Goal: Find specific page/section: Find specific page/section

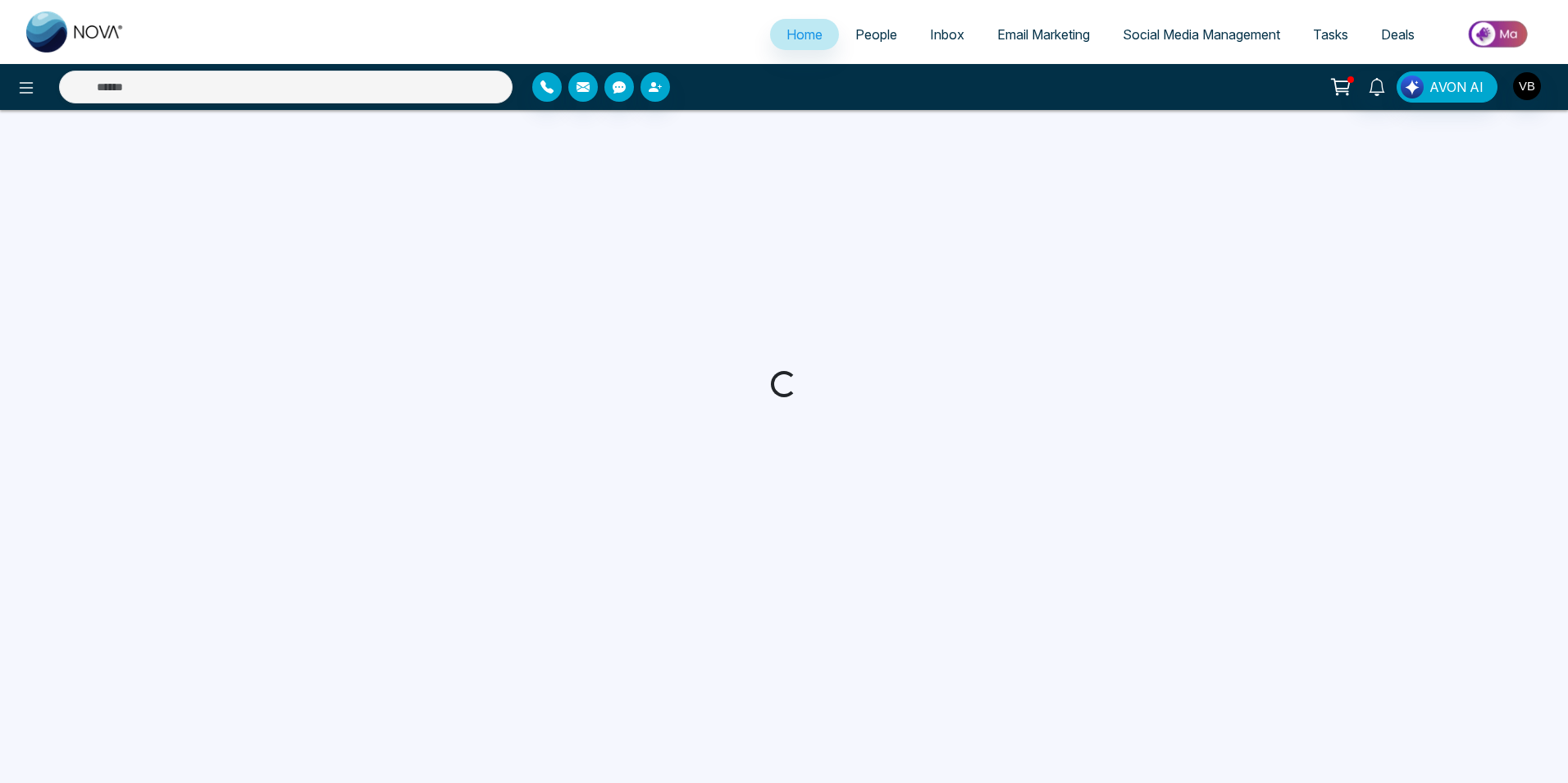
select select "*"
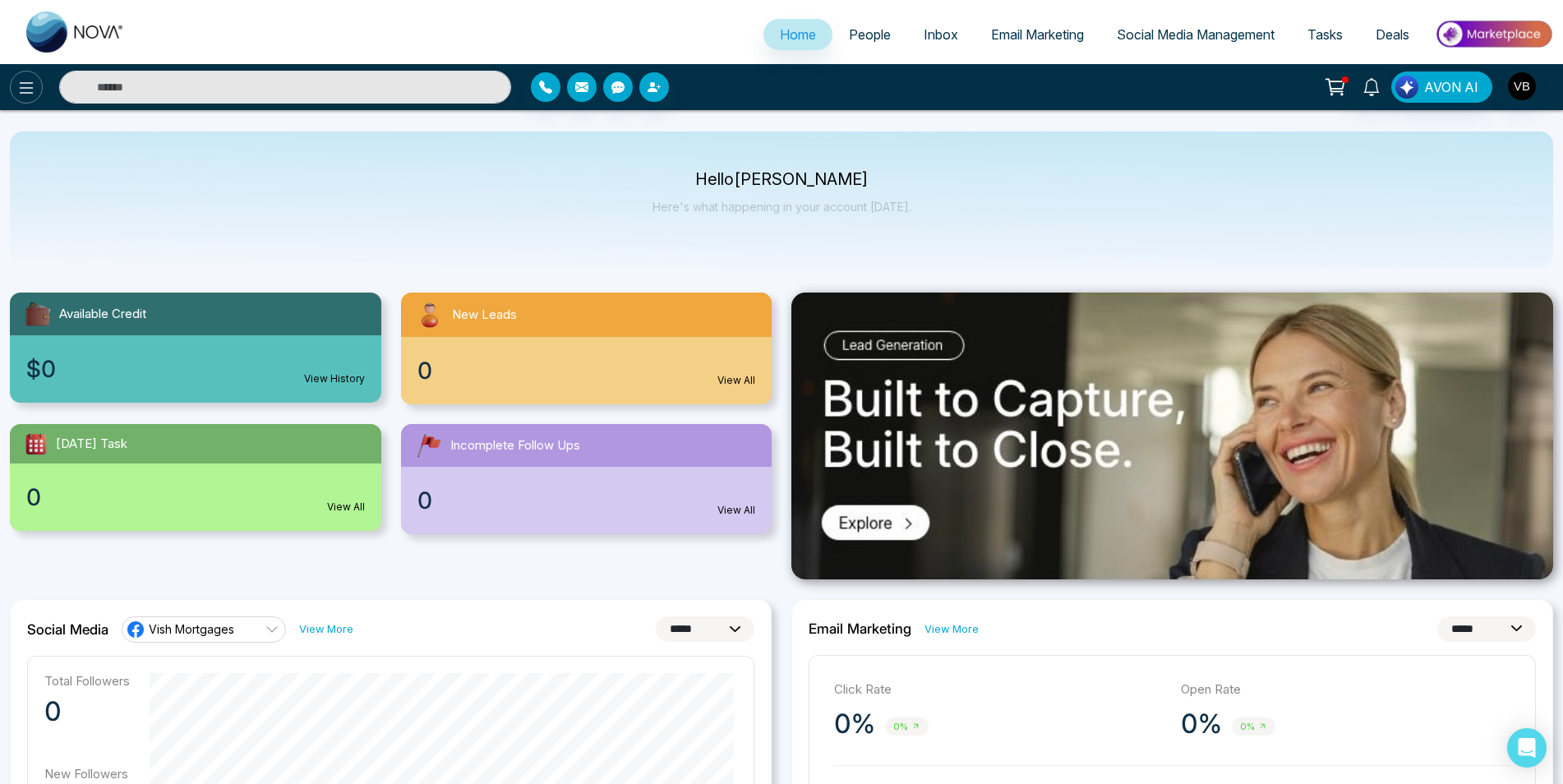
click at [32, 88] on icon at bounding box center [27, 88] width 14 height 11
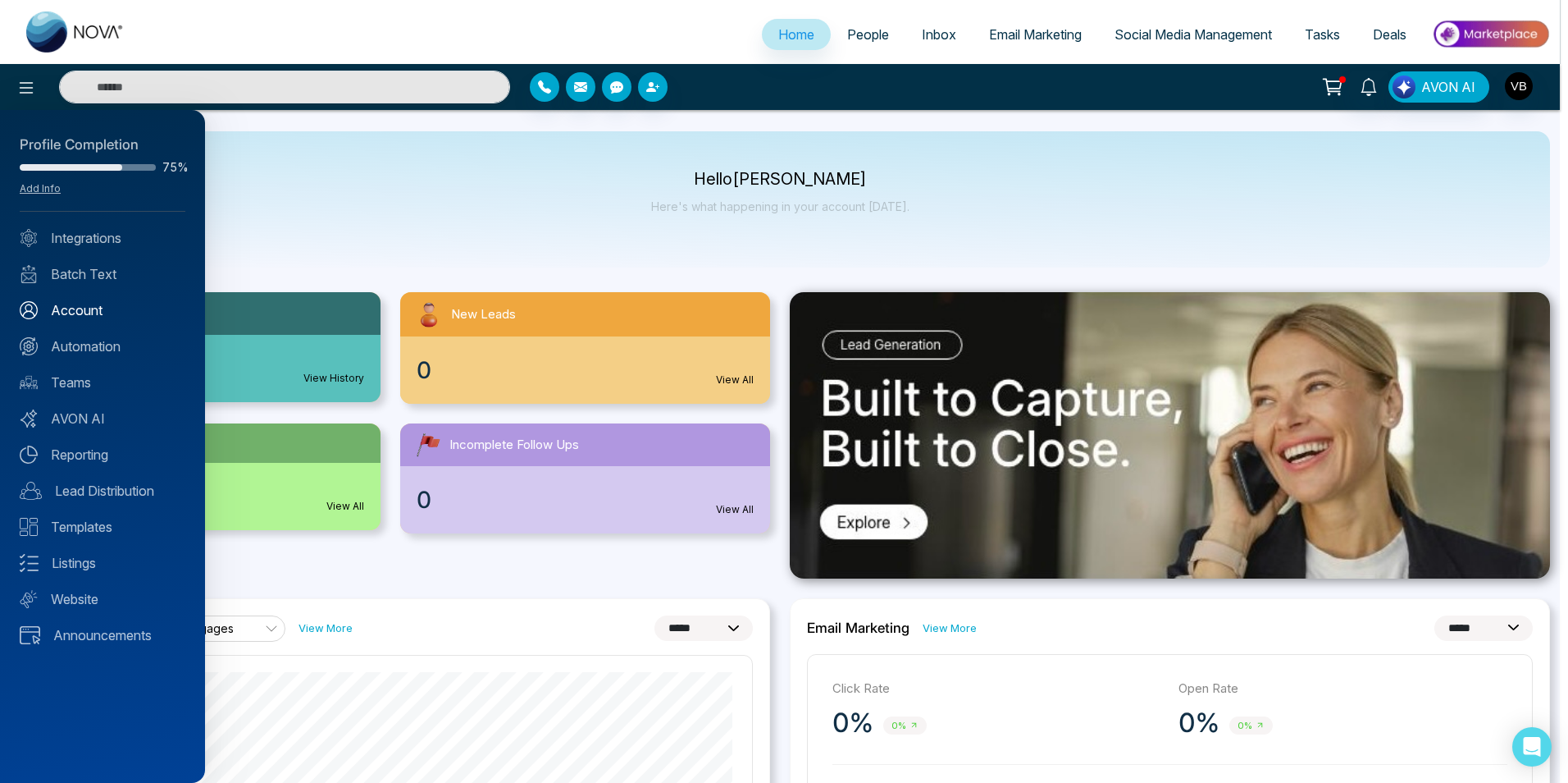
click at [79, 314] on link "Account" at bounding box center [103, 310] width 166 height 20
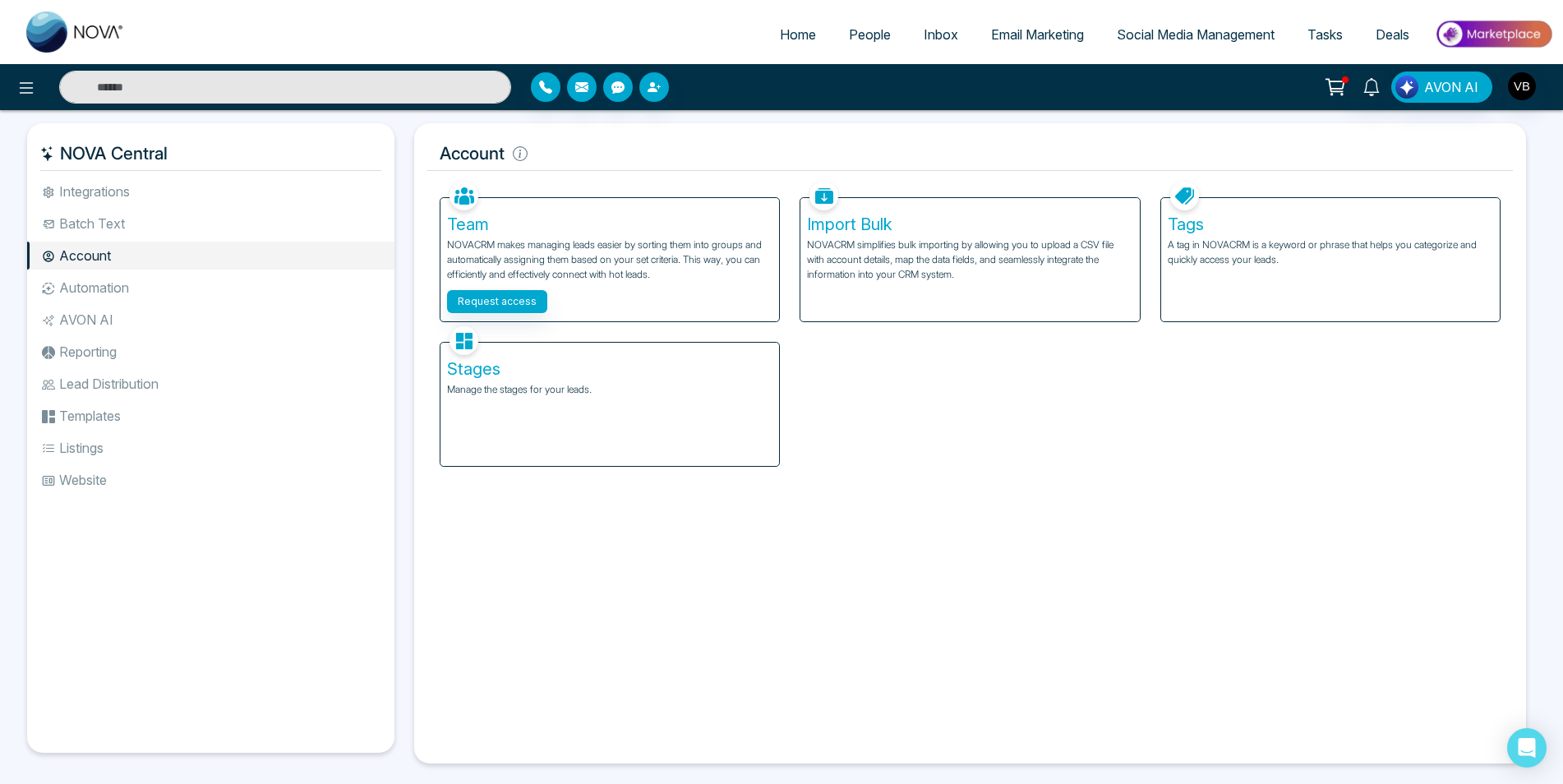
click at [497, 382] on p "Manage the stages for your leads." at bounding box center [610, 389] width 326 height 15
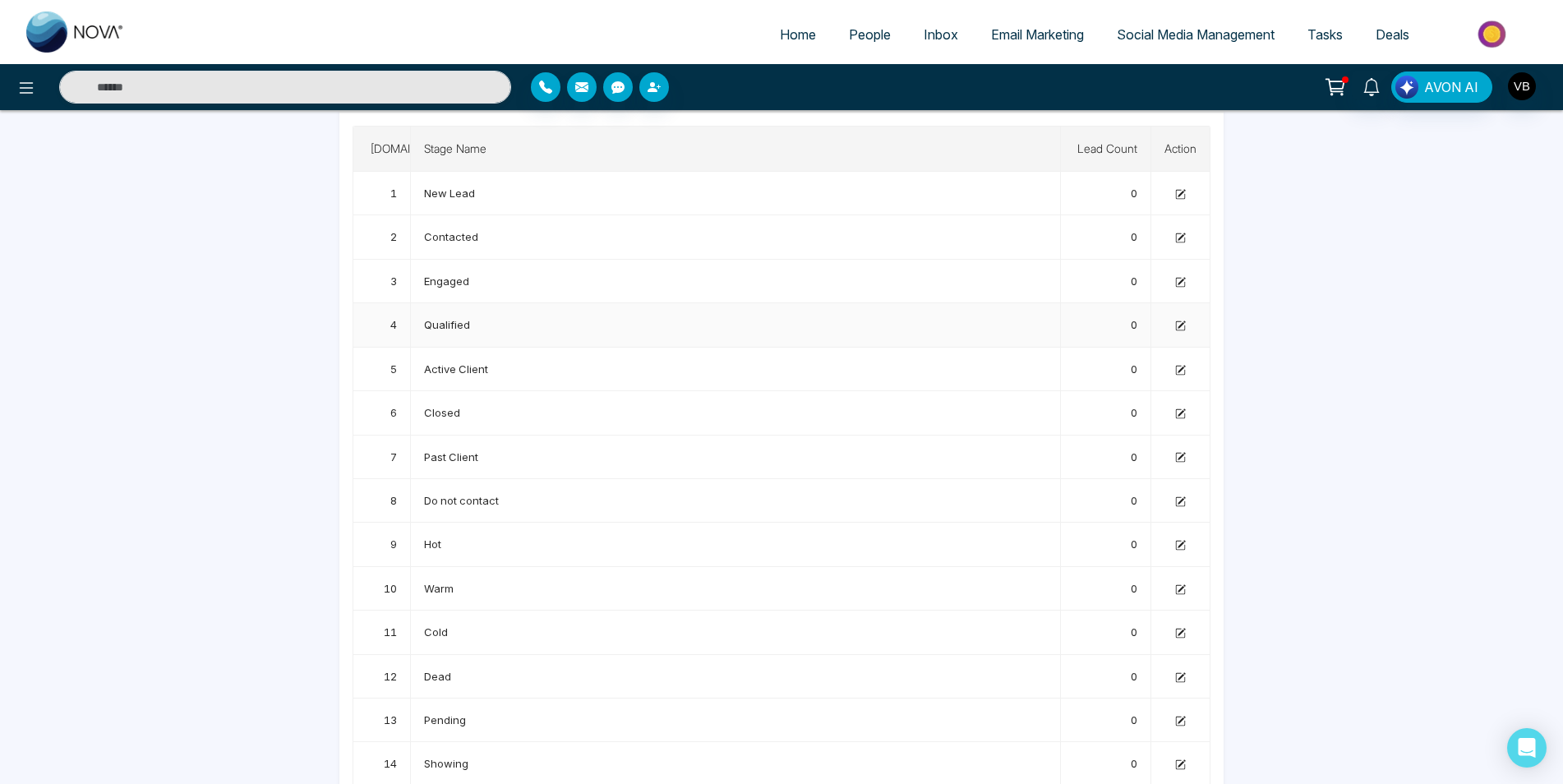
scroll to position [141, 0]
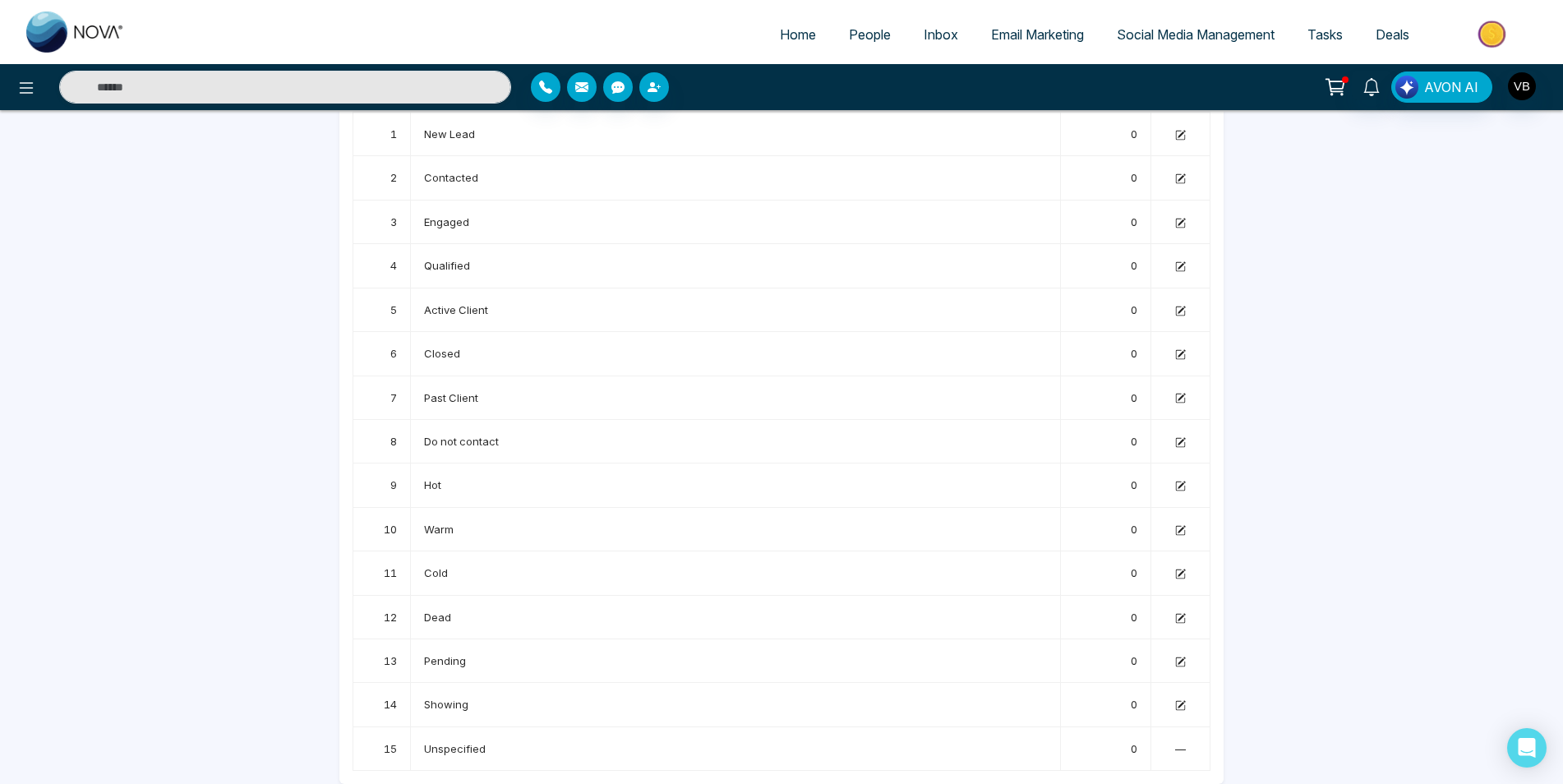
click at [1161, 32] on span "Social Media Management" at bounding box center [1195, 34] width 158 height 17
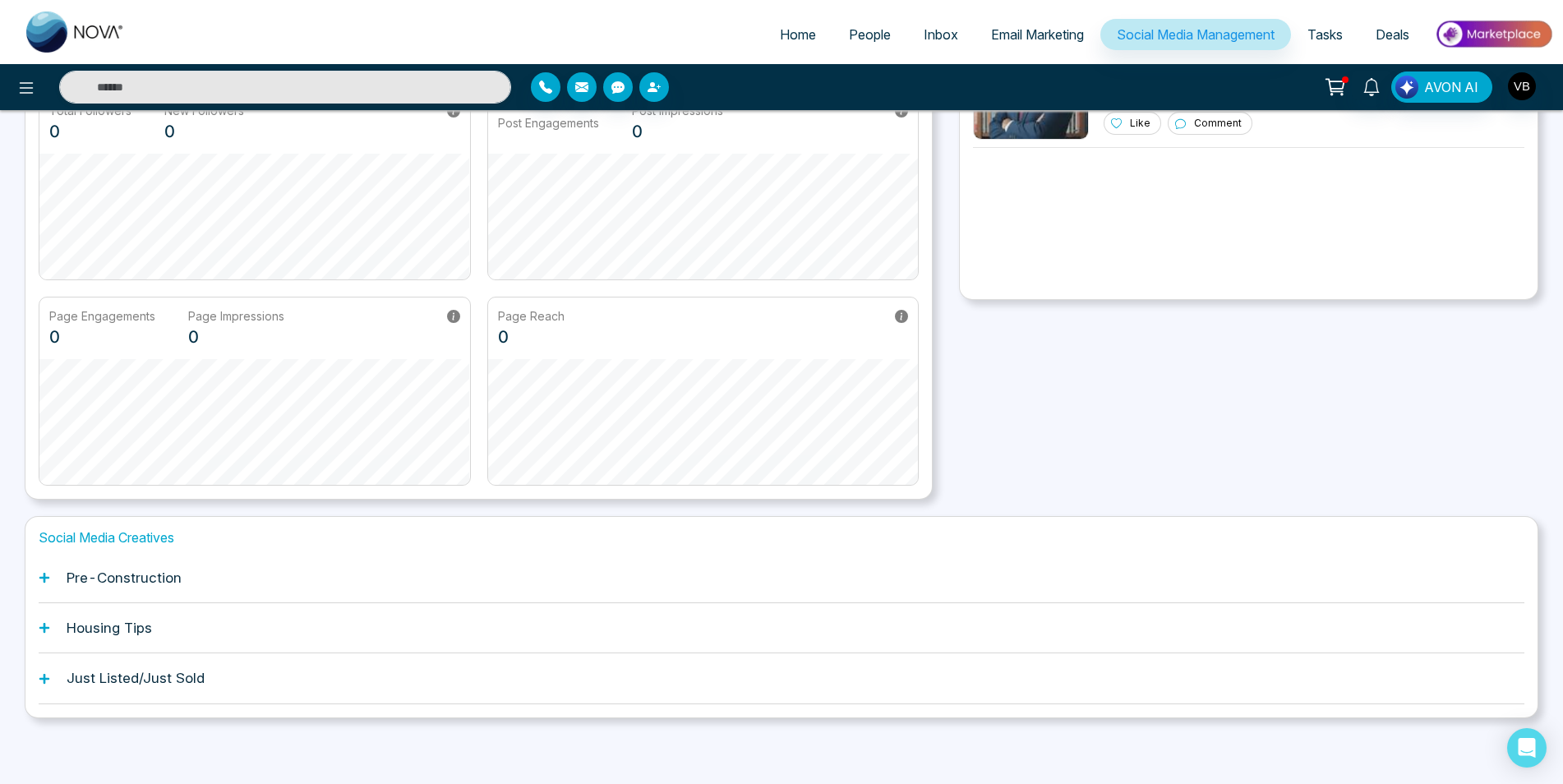
scroll to position [172, 0]
click at [40, 580] on icon at bounding box center [44, 577] width 11 height 11
click at [48, 575] on icon at bounding box center [44, 577] width 11 height 11
click at [43, 578] on icon at bounding box center [44, 577] width 10 height 10
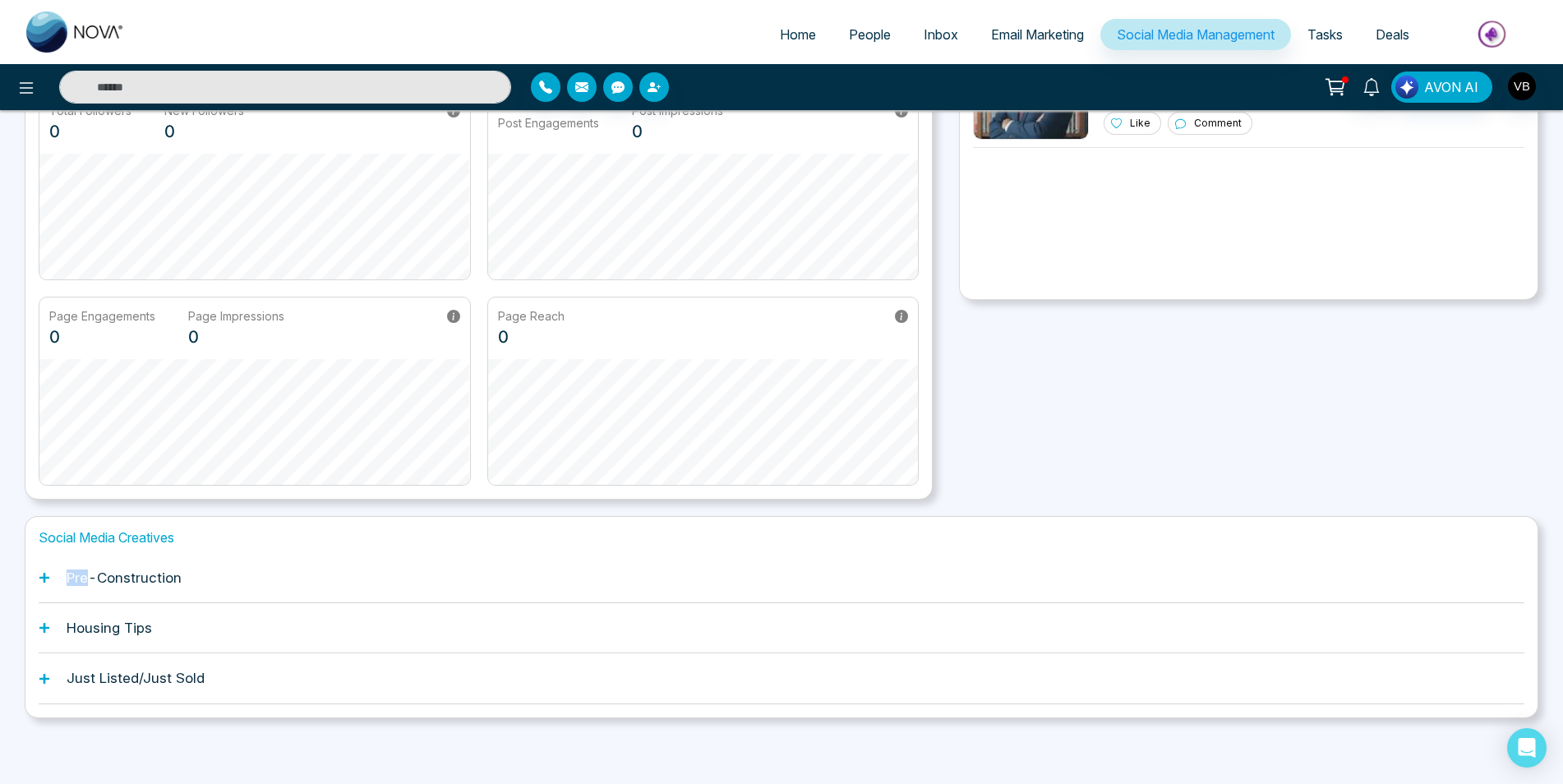
click at [43, 578] on icon at bounding box center [44, 577] width 10 height 10
drag, startPoint x: 43, startPoint y: 578, endPoint x: 298, endPoint y: 560, distance: 255.6
click at [325, 558] on div "Pre-Construction" at bounding box center [782, 578] width 1486 height 50
click at [91, 623] on h1 "Housing Tips" at bounding box center [109, 627] width 86 height 17
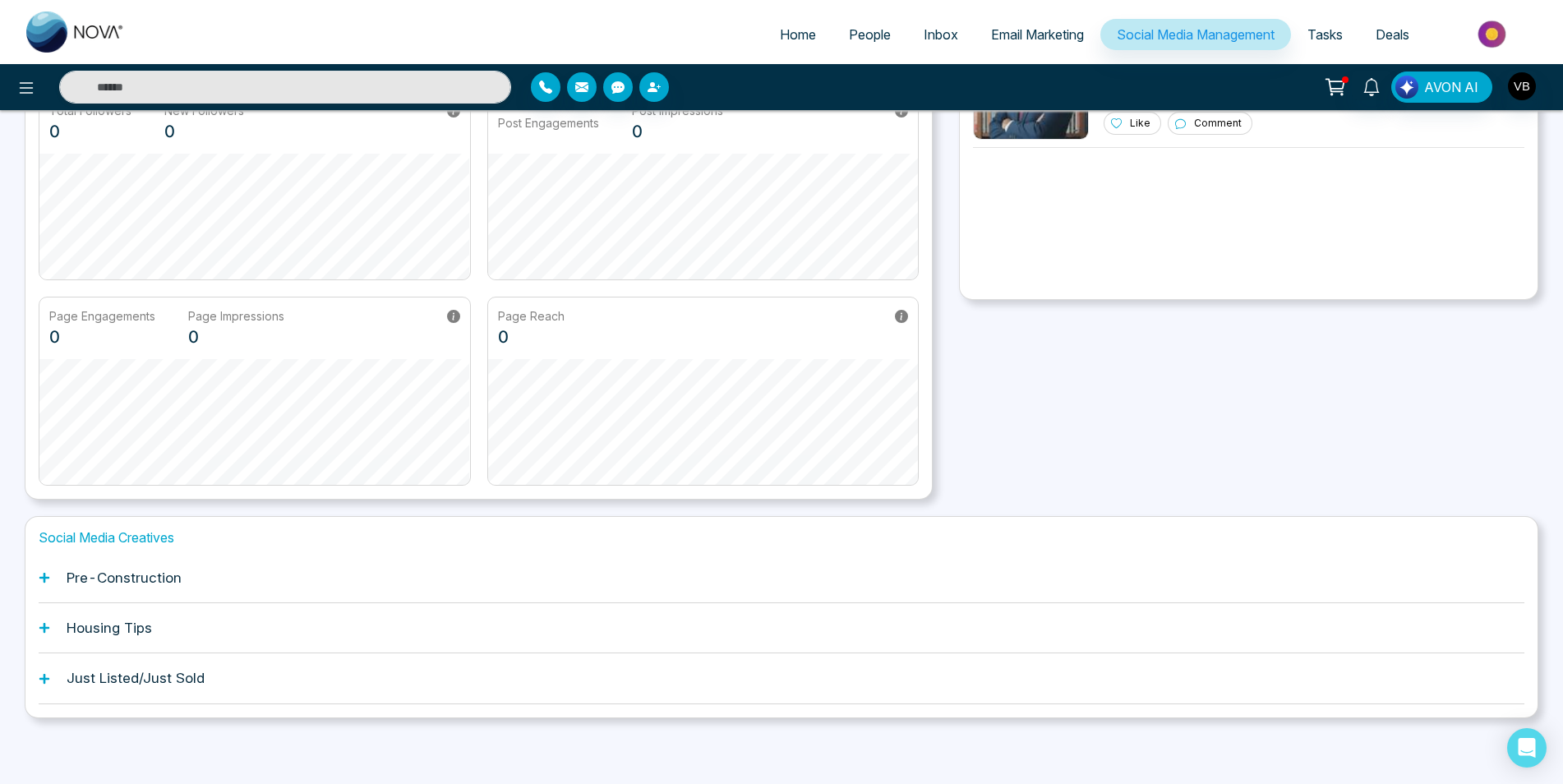
click at [47, 634] on div "Housing Tips" at bounding box center [782, 627] width 1486 height 50
